Goal: Transaction & Acquisition: Subscribe to service/newsletter

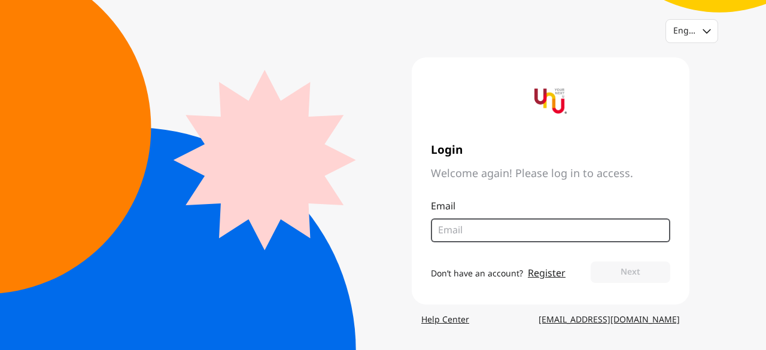
click at [460, 229] on input "email" at bounding box center [546, 230] width 216 height 14
type input "[EMAIL_ADDRESS][DOMAIN_NAME]"
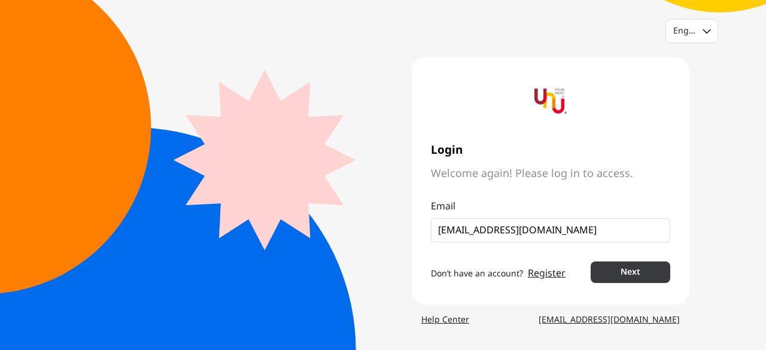
click at [640, 272] on button "Next" at bounding box center [631, 273] width 80 height 22
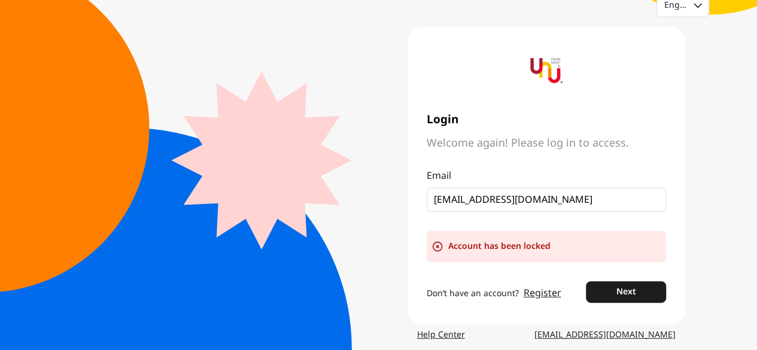
scroll to position [40, 0]
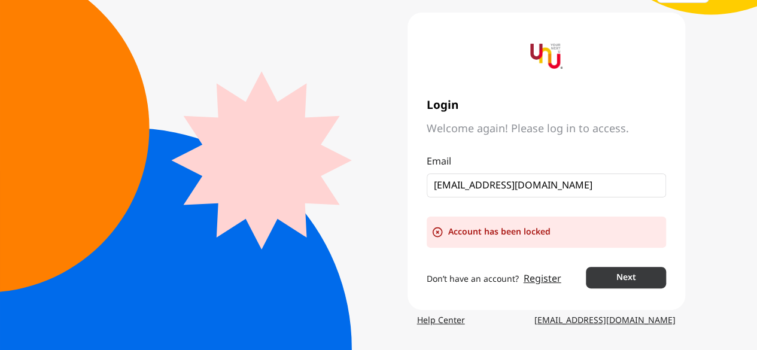
click at [631, 282] on button "Next" at bounding box center [626, 278] width 80 height 22
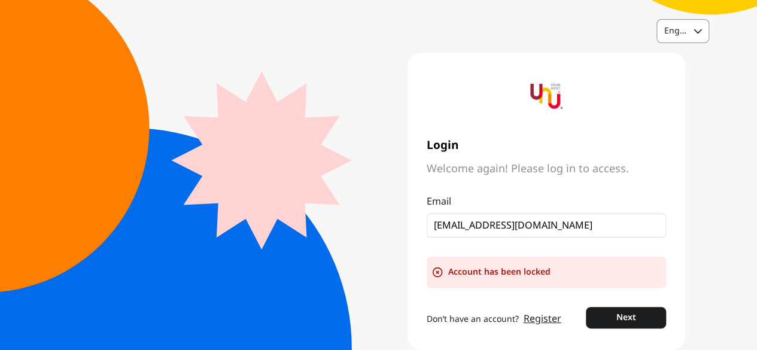
click at [698, 33] on div at bounding box center [698, 31] width 22 height 23
click at [676, 81] on div "Thai" at bounding box center [673, 82] width 17 height 12
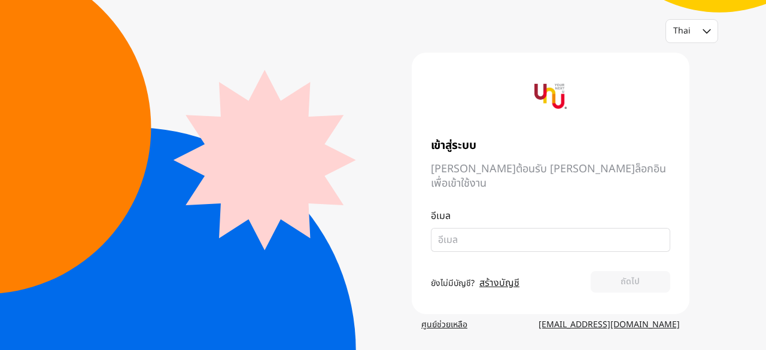
type input "[EMAIL_ADDRESS][DOMAIN_NAME]"
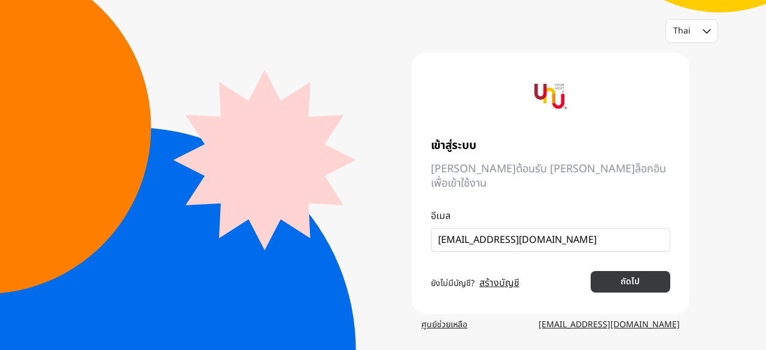
click at [641, 271] on button "ถัดไป" at bounding box center [631, 282] width 80 height 22
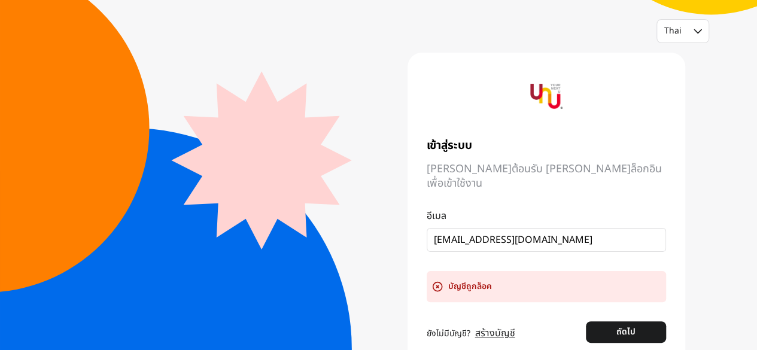
click at [436, 283] on icon at bounding box center [437, 287] width 9 height 9
click at [490, 326] on link "สร้างบัญชี" at bounding box center [495, 333] width 40 height 14
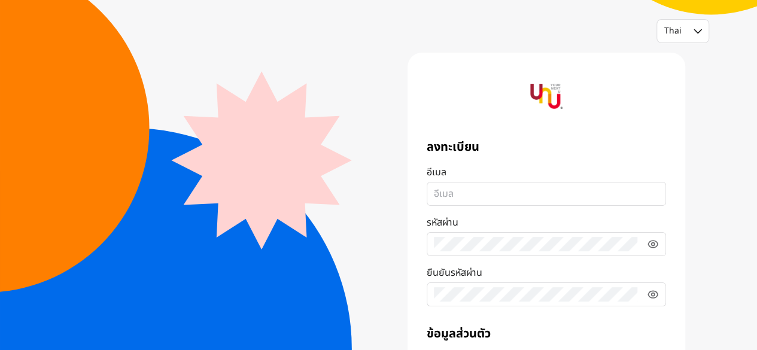
type input "[EMAIL_ADDRESS][DOMAIN_NAME]"
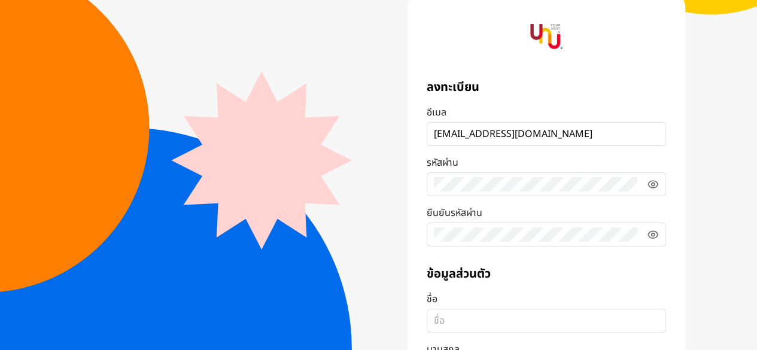
scroll to position [120, 0]
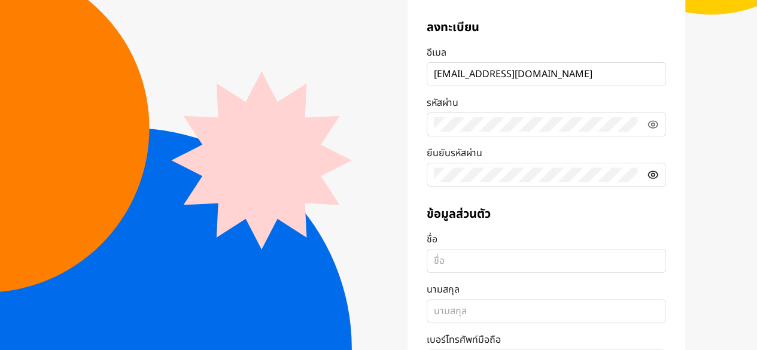
click at [653, 174] on icon at bounding box center [652, 175] width 3 height 3
click at [651, 123] on icon at bounding box center [652, 124] width 3 height 3
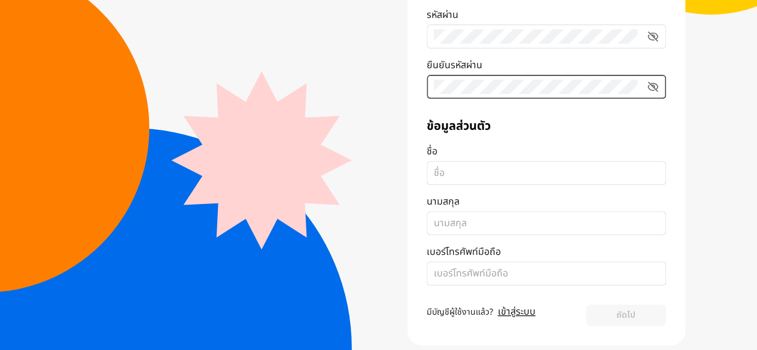
scroll to position [222, 0]
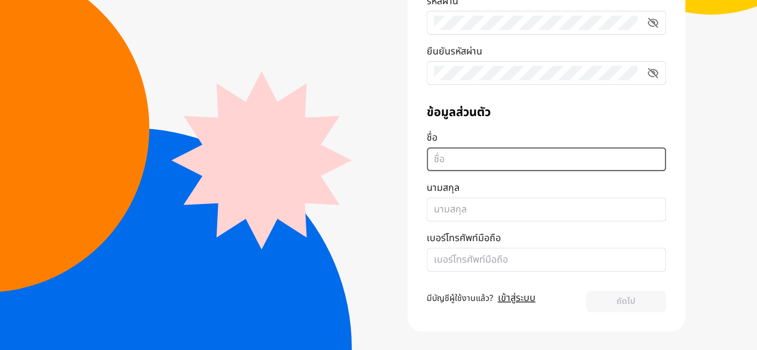
click at [471, 159] on input "ชื่อ" at bounding box center [546, 159] width 225 height 14
type input "panuwat"
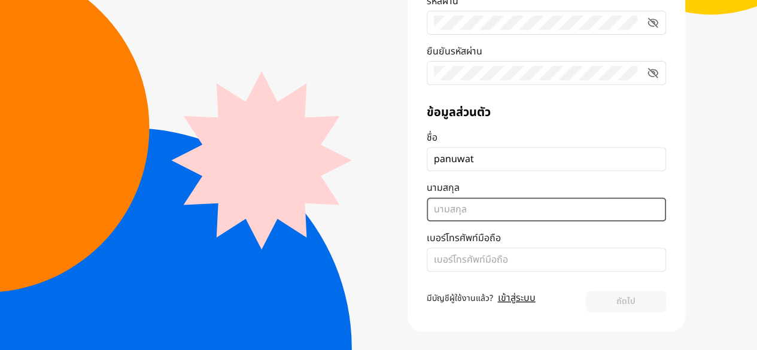
type input "[PERSON_NAME]"
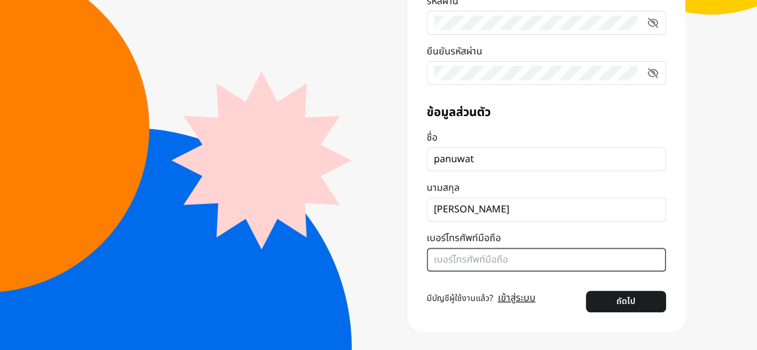
click at [499, 264] on input "เบอร์โทรศัพท์มือถือ" at bounding box center [546, 260] width 225 height 14
type input "0625694499"
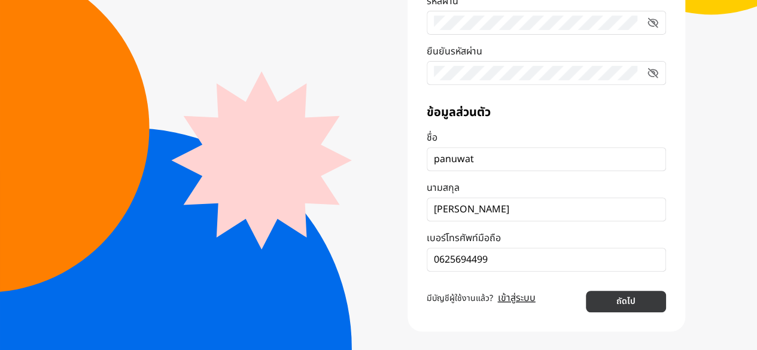
click at [633, 293] on button "ถัดไป" at bounding box center [626, 302] width 80 height 22
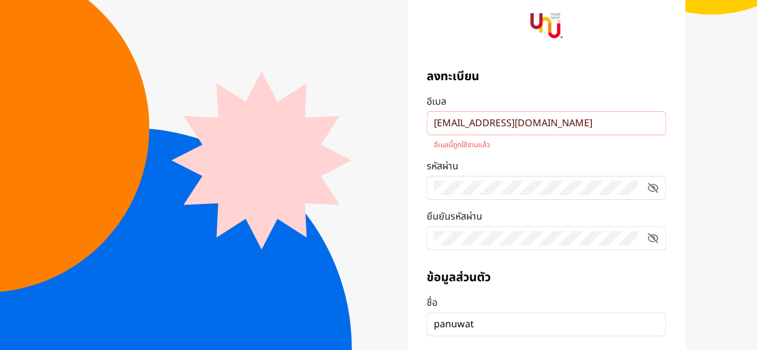
scroll to position [236, 0]
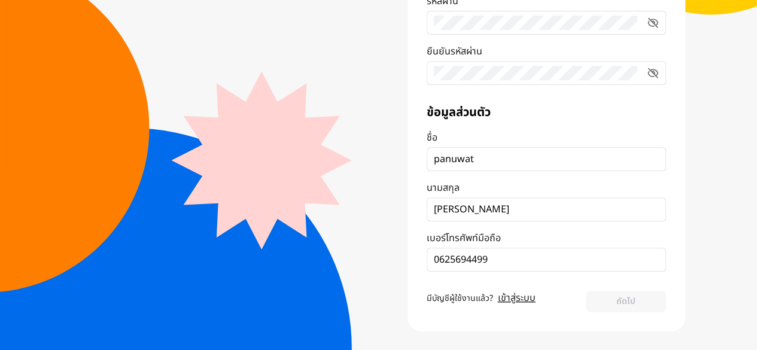
click at [512, 296] on link "เข้าสู่ระบบ" at bounding box center [517, 298] width 38 height 14
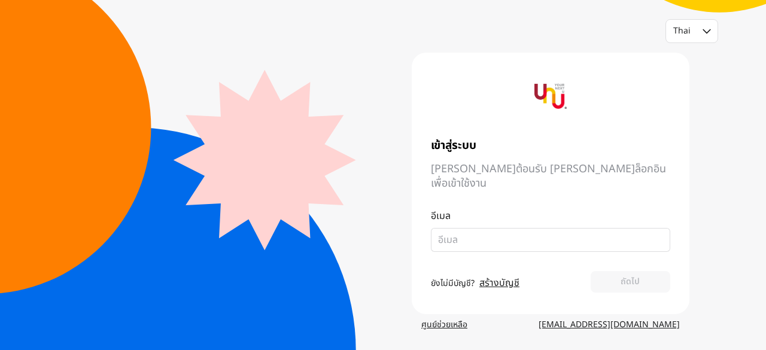
type input "[EMAIL_ADDRESS][DOMAIN_NAME]"
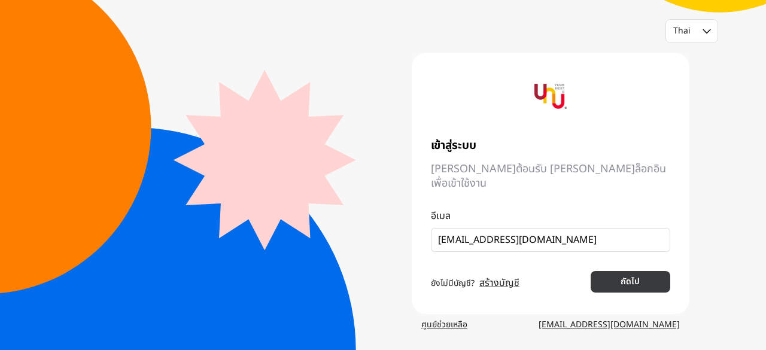
click at [625, 271] on button "ถัดไป" at bounding box center [631, 282] width 80 height 22
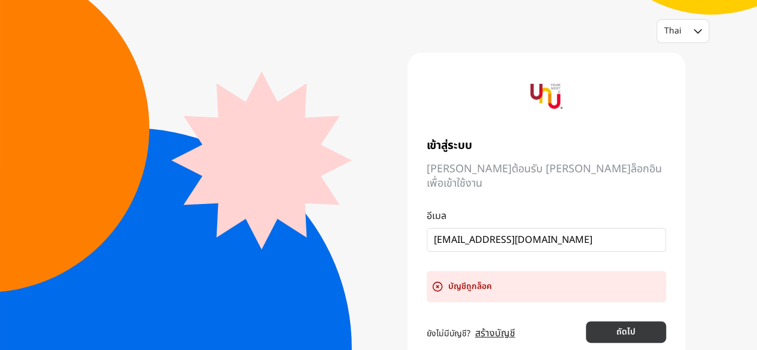
click at [626, 321] on button "ถัดไป" at bounding box center [626, 332] width 80 height 22
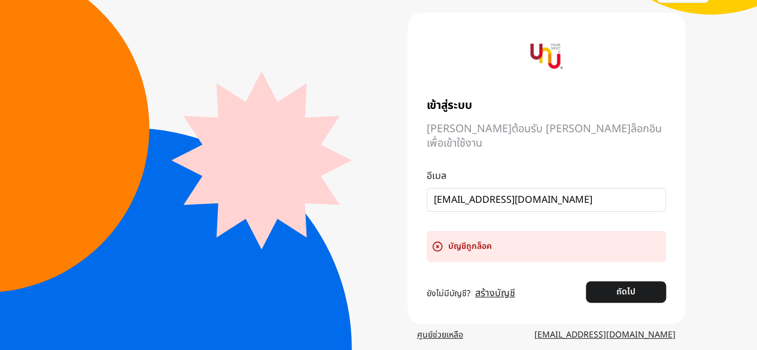
click at [435, 241] on icon at bounding box center [438, 247] width 12 height 12
click at [435, 324] on link "ศูนย์ช่วยเหลือ" at bounding box center [440, 335] width 65 height 22
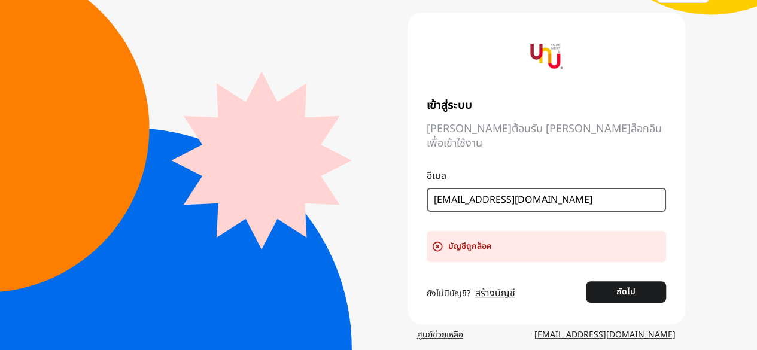
click at [576, 193] on input "[EMAIL_ADDRESS][DOMAIN_NAME]" at bounding box center [542, 200] width 216 height 14
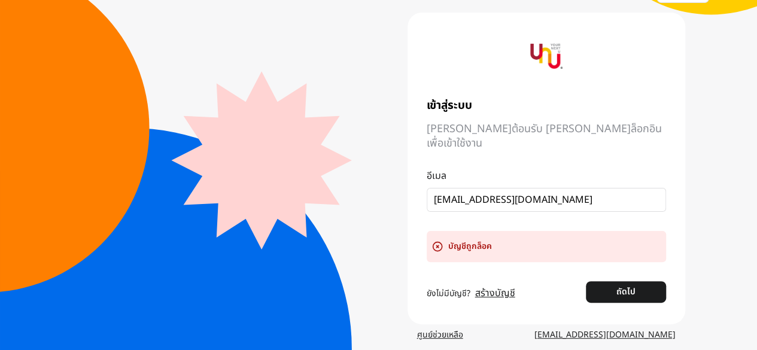
click at [692, 254] on div "Thai เข้าสู่ระบบ [PERSON_NAME]ต้อนรับ [PERSON_NAME]ล็อกอินเพื่อเข้าใช้งาน อีเมล…" at bounding box center [378, 162] width 757 height 405
click at [619, 324] on link "[EMAIL_ADDRESS][DOMAIN_NAME]" at bounding box center [605, 335] width 160 height 22
click at [508, 231] on div "บัญชีถูกล็อค" at bounding box center [546, 246] width 239 height 31
